Goal: Book appointment/travel/reservation

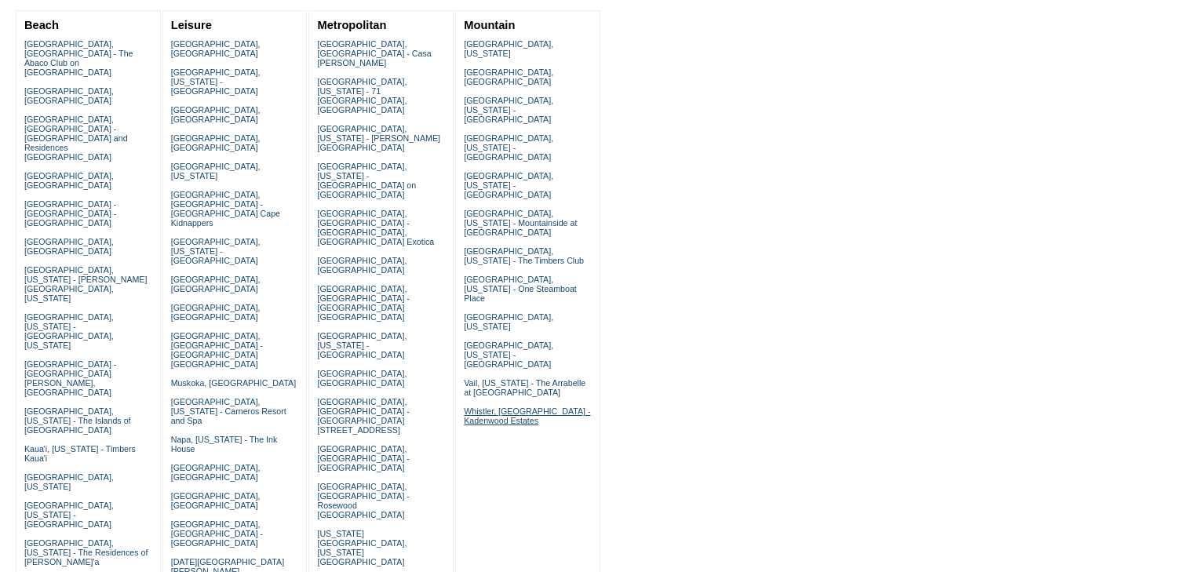
scroll to position [188, 0]
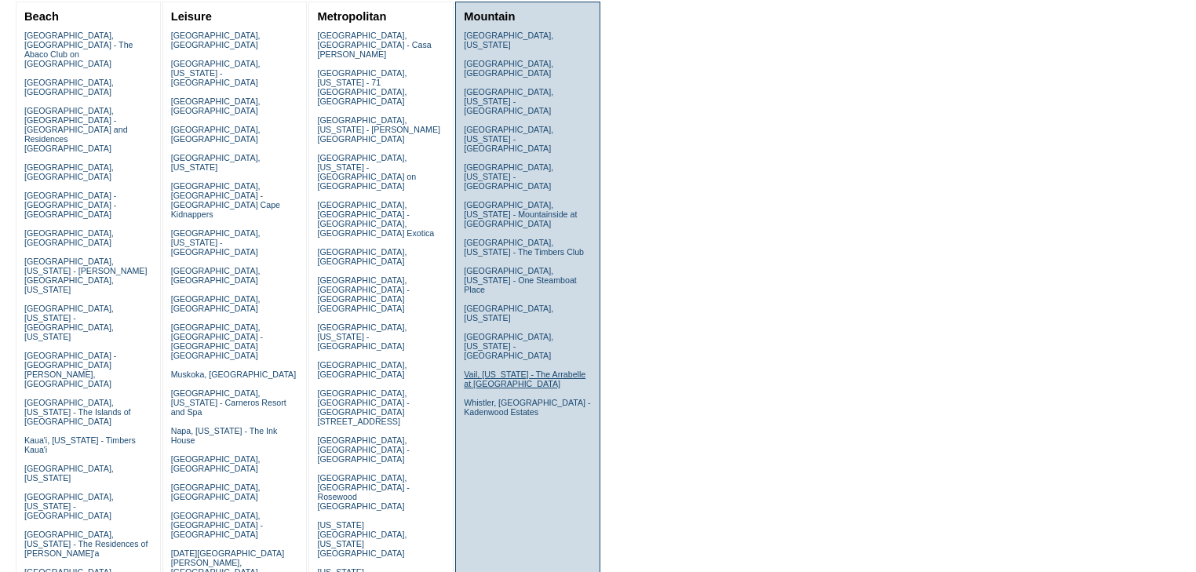
click at [505, 370] on link "Vail, Colorado - The Arrabelle at Vail Square" at bounding box center [525, 379] width 122 height 19
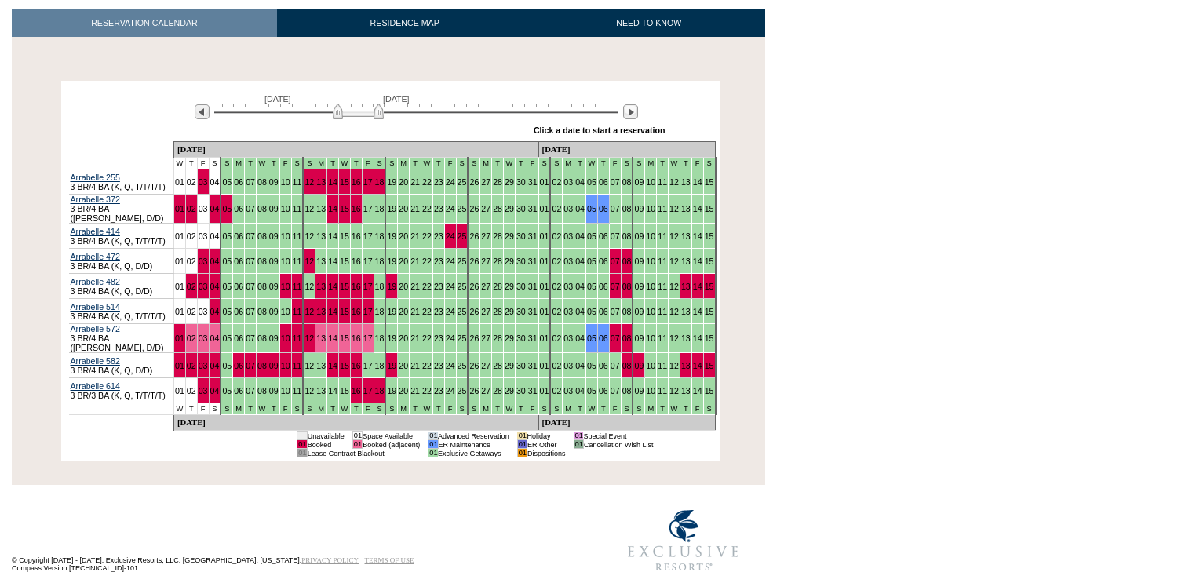
scroll to position [246, 0]
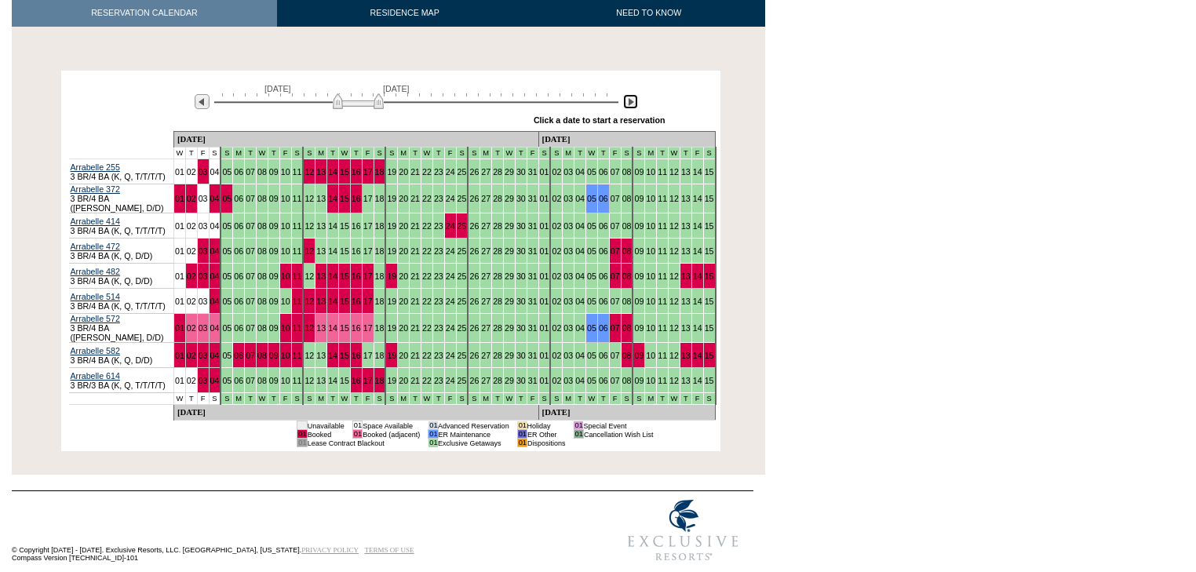
click at [630, 100] on img at bounding box center [630, 101] width 15 height 15
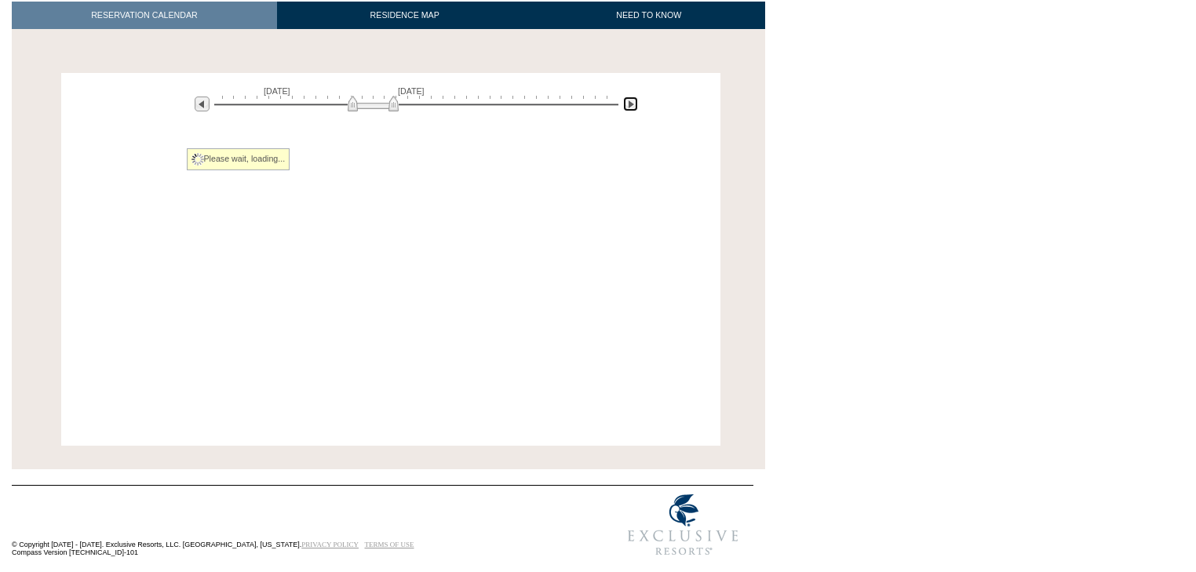
click at [630, 100] on img at bounding box center [630, 104] width 15 height 15
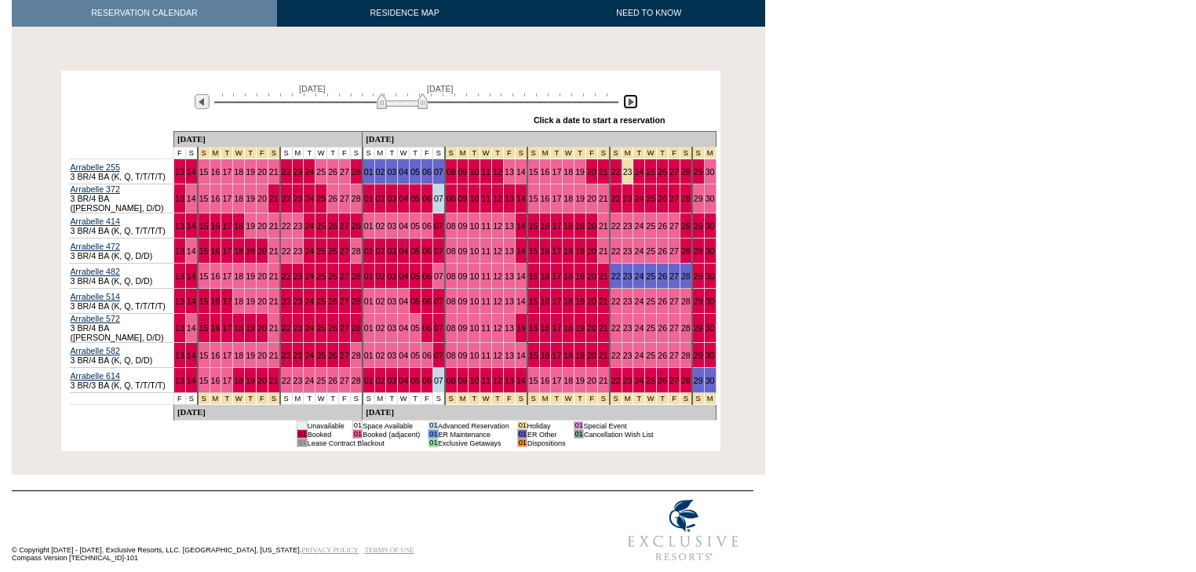
click at [630, 100] on img at bounding box center [630, 101] width 15 height 15
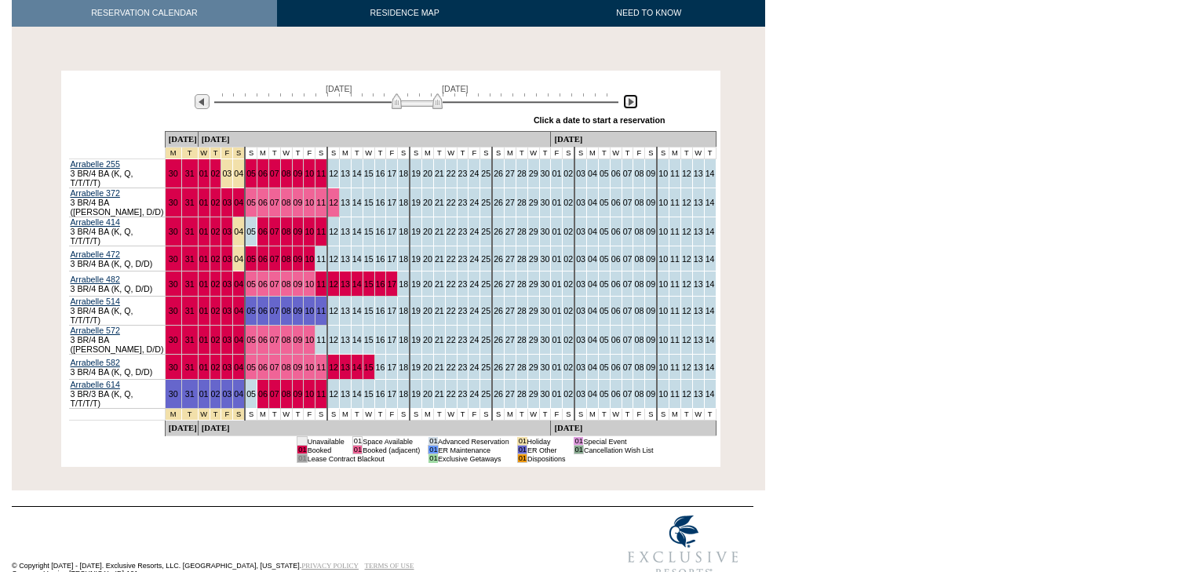
click at [630, 100] on img at bounding box center [630, 101] width 15 height 15
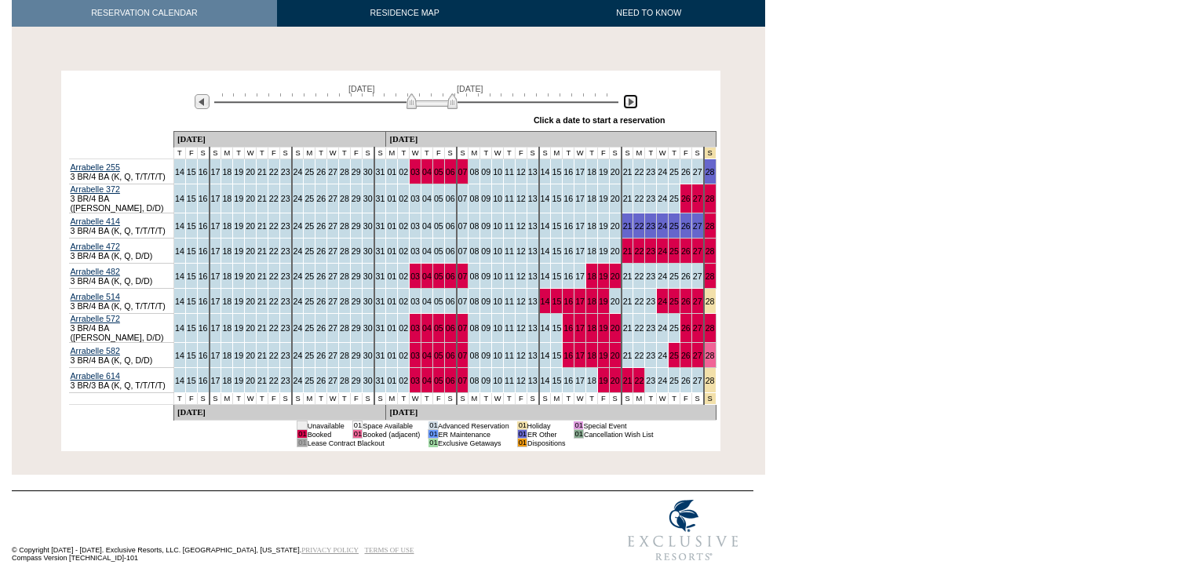
click at [630, 100] on img at bounding box center [630, 101] width 15 height 15
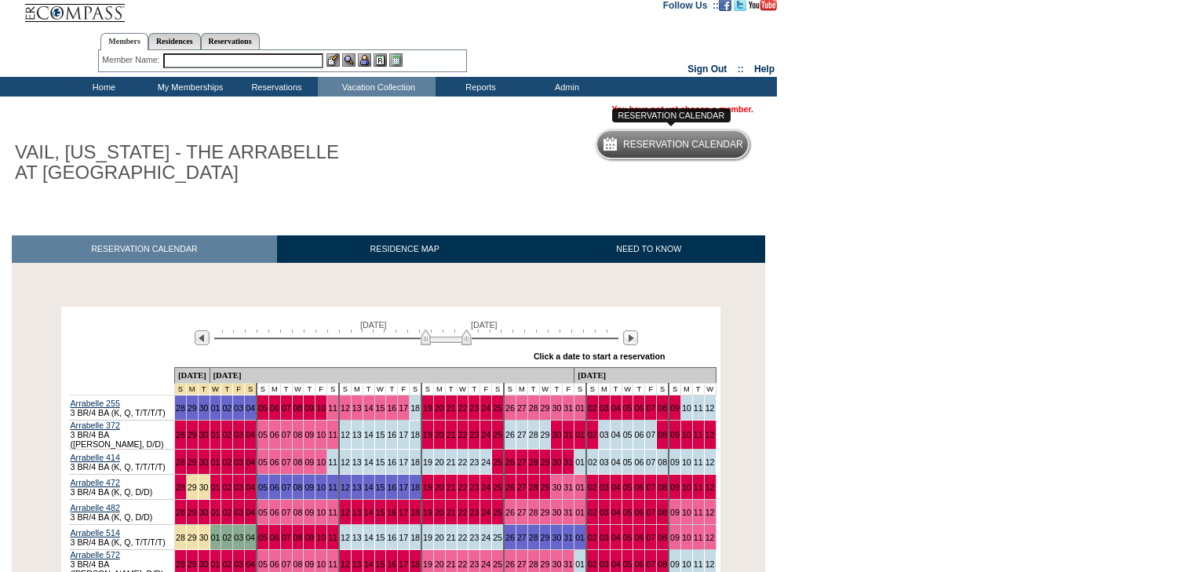
scroll to position [0, 0]
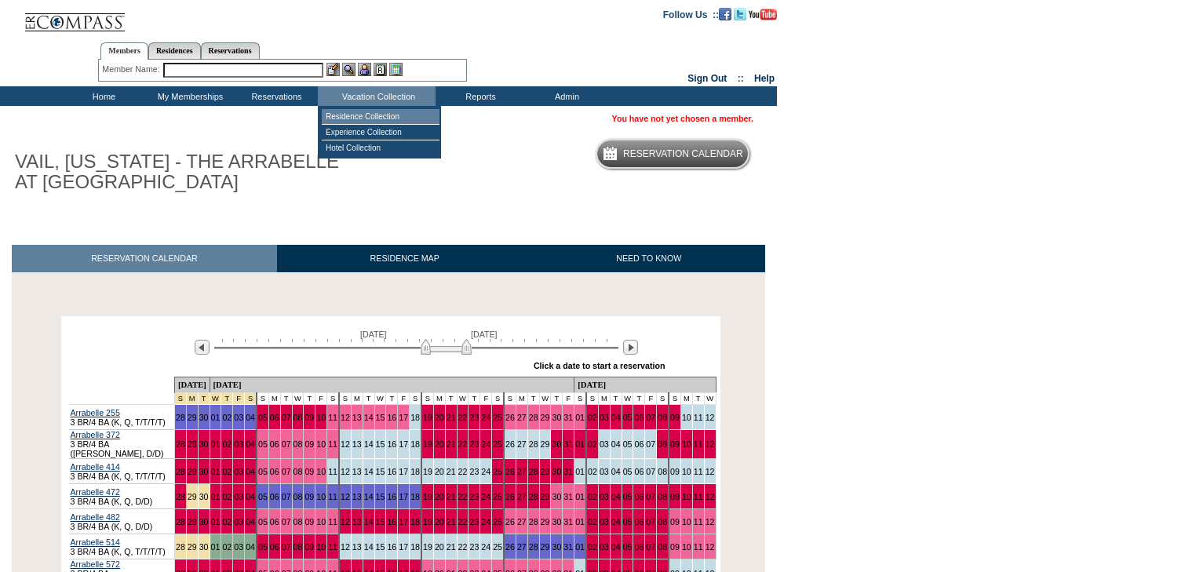
click at [372, 113] on td "Residence Collection" at bounding box center [381, 117] width 118 height 16
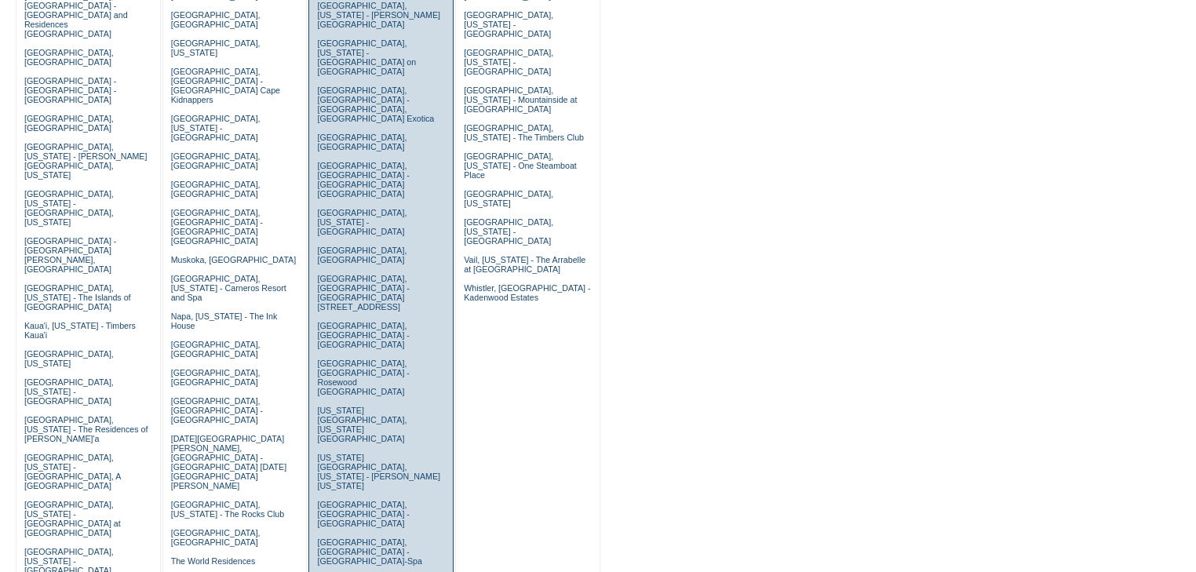
scroll to position [314, 0]
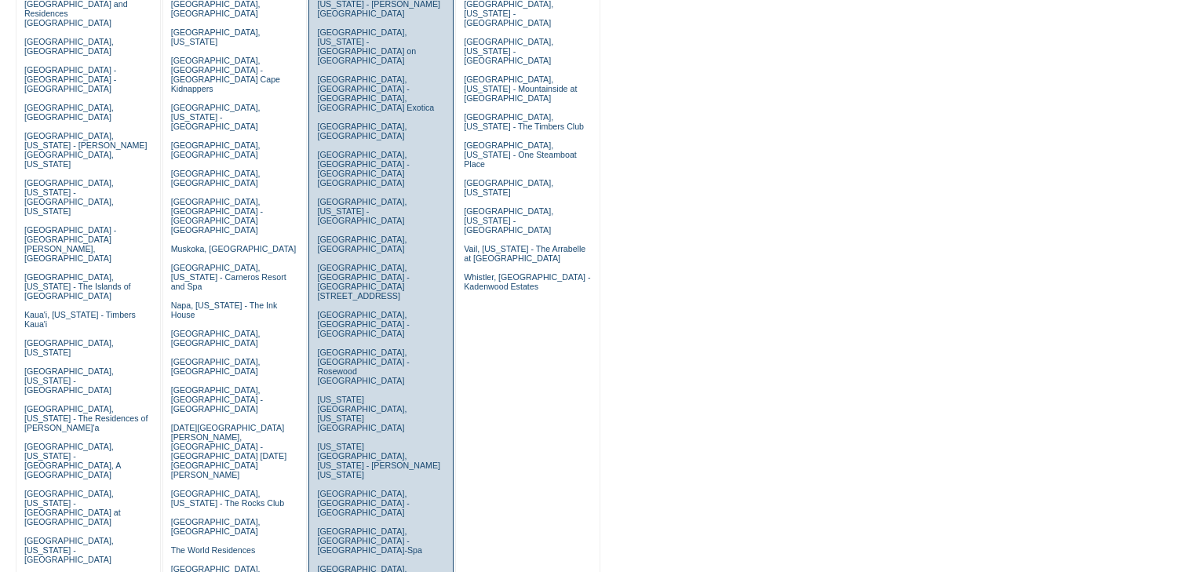
click at [356, 564] on link "[GEOGRAPHIC_DATA], [GEOGRAPHIC_DATA] - [GEOGRAPHIC_DATA]" at bounding box center [363, 578] width 92 height 28
